Goal: Task Accomplishment & Management: Manage account settings

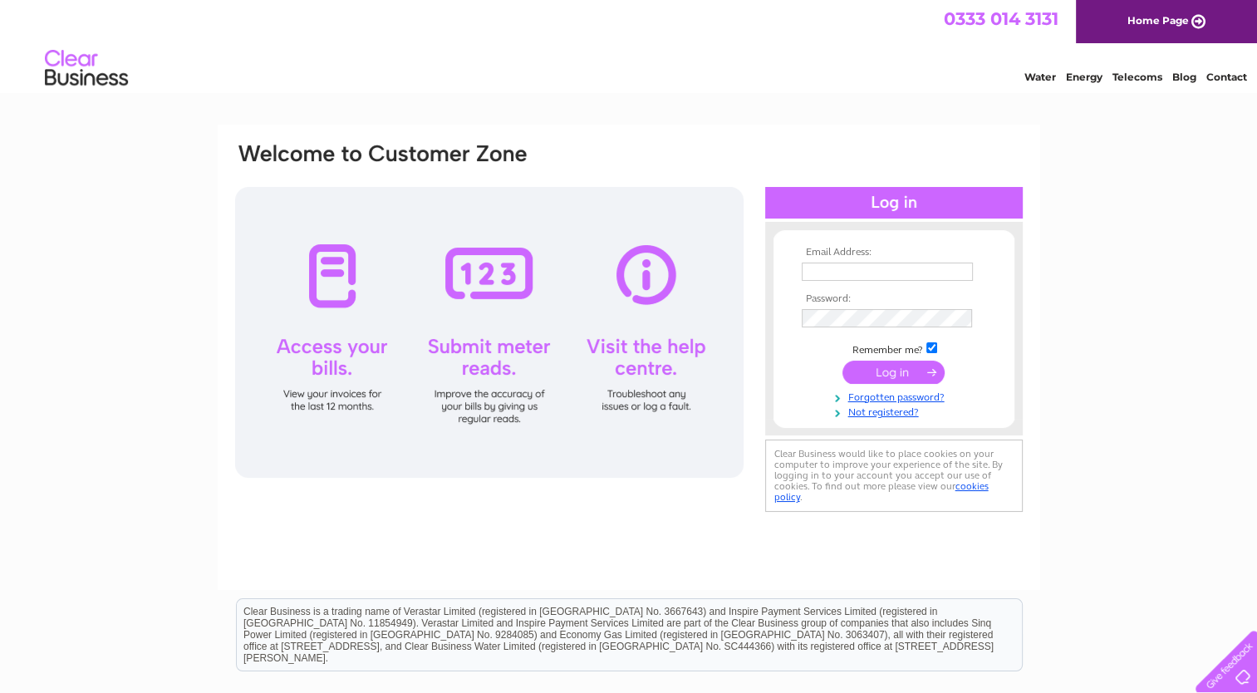
click at [861, 264] on input "text" at bounding box center [887, 271] width 171 height 18
type input "nichola@altries.com"
click at [842, 361] on input "submit" at bounding box center [893, 372] width 102 height 23
click at [897, 269] on input "text" at bounding box center [888, 272] width 173 height 20
type input "melfort.campbell@imes-group.com"
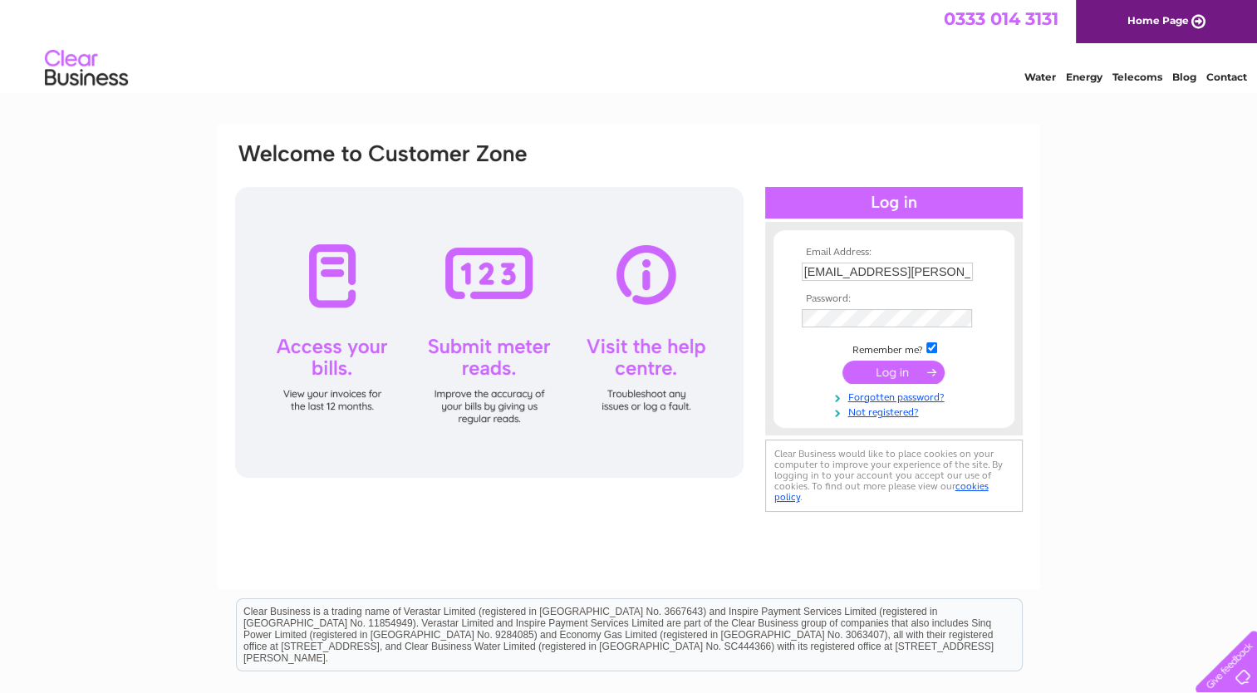
click at [893, 308] on td at bounding box center [893, 318] width 193 height 27
click at [842, 361] on input "submit" at bounding box center [893, 372] width 102 height 23
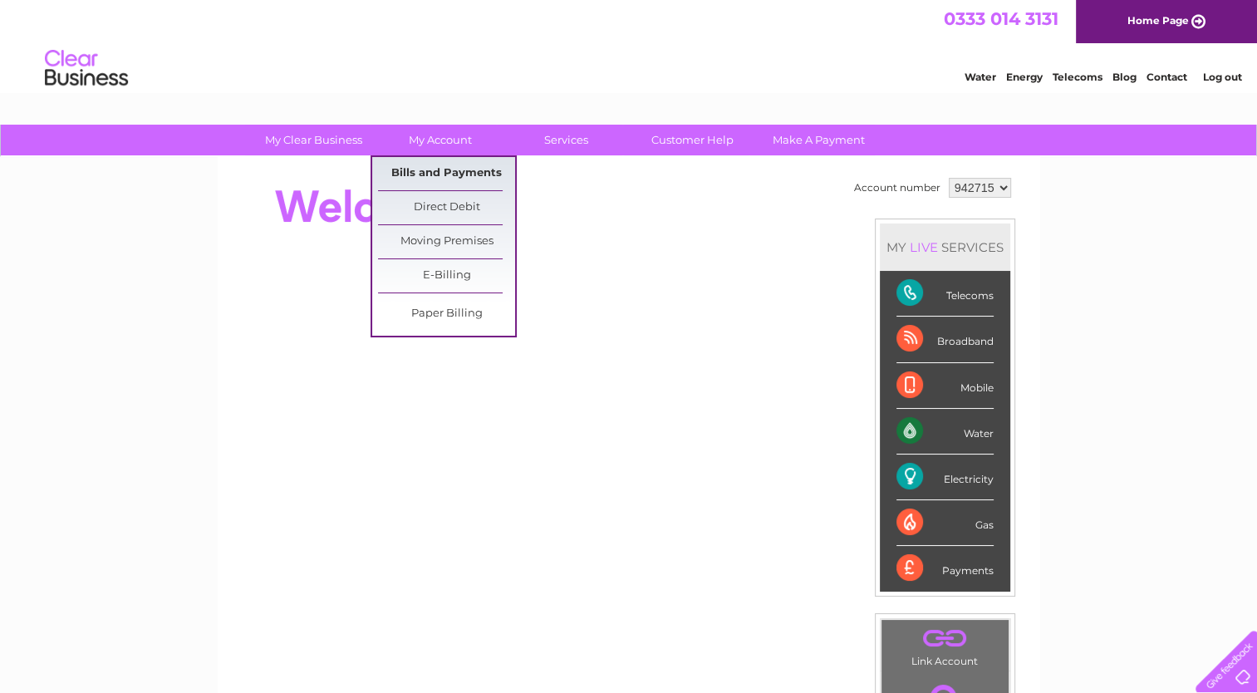
click at [441, 176] on link "Bills and Payments" at bounding box center [446, 173] width 137 height 33
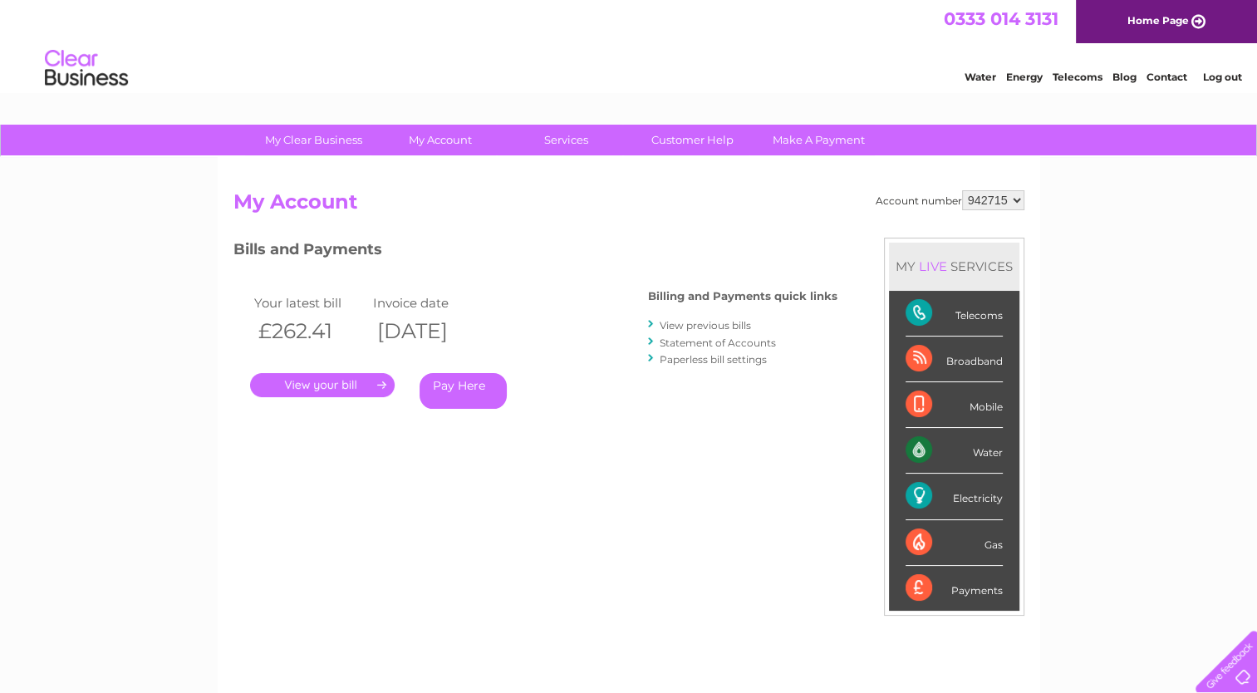
click at [694, 324] on link "View previous bills" at bounding box center [705, 325] width 91 height 12
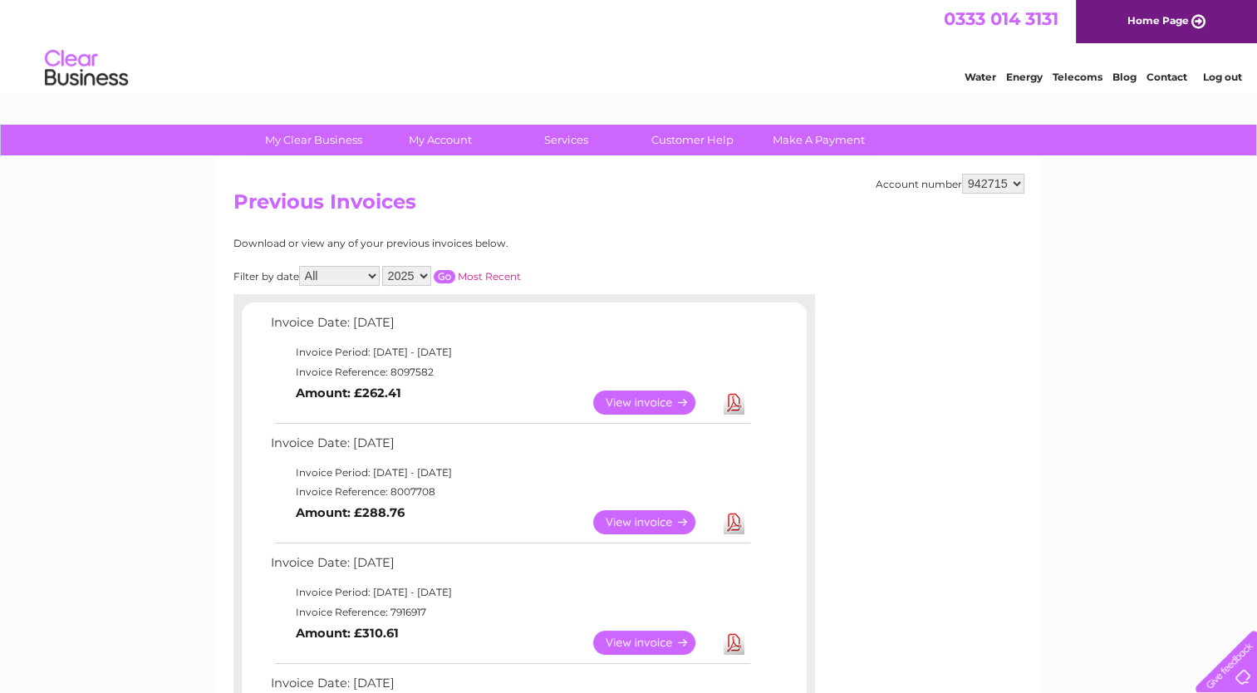
click at [631, 525] on link "View" at bounding box center [654, 522] width 122 height 24
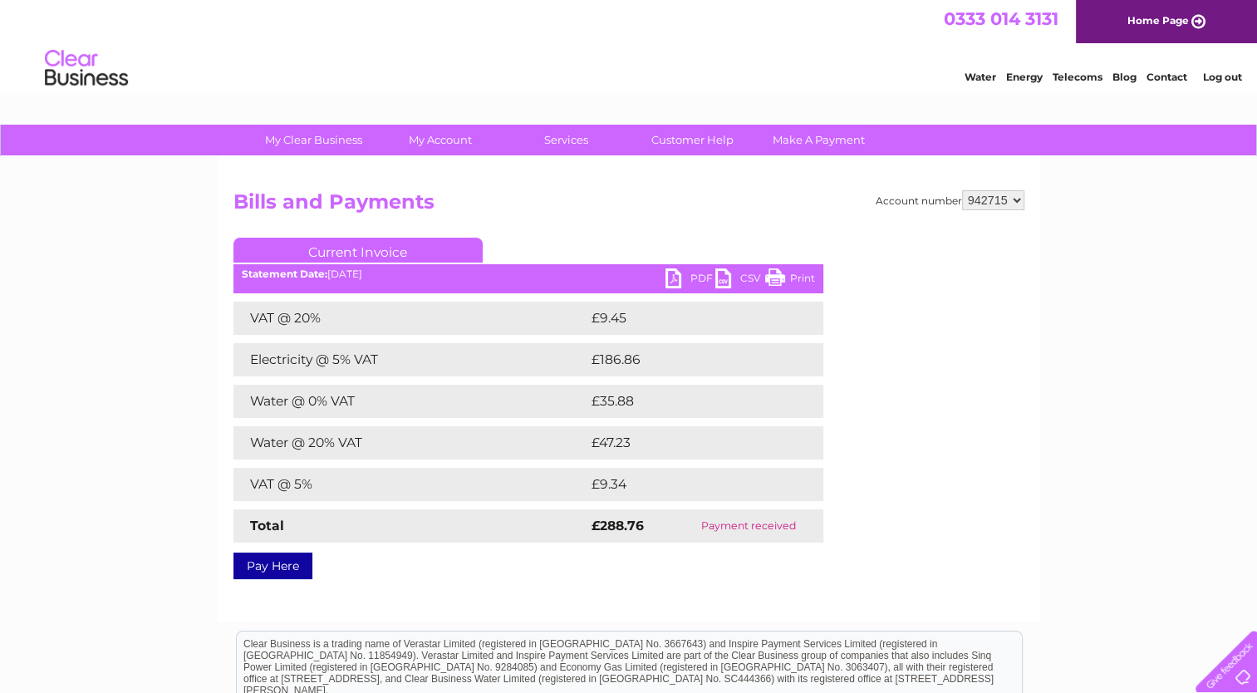
click at [697, 281] on link "PDF" at bounding box center [690, 280] width 50 height 24
